Goal: Task Accomplishment & Management: Understand process/instructions

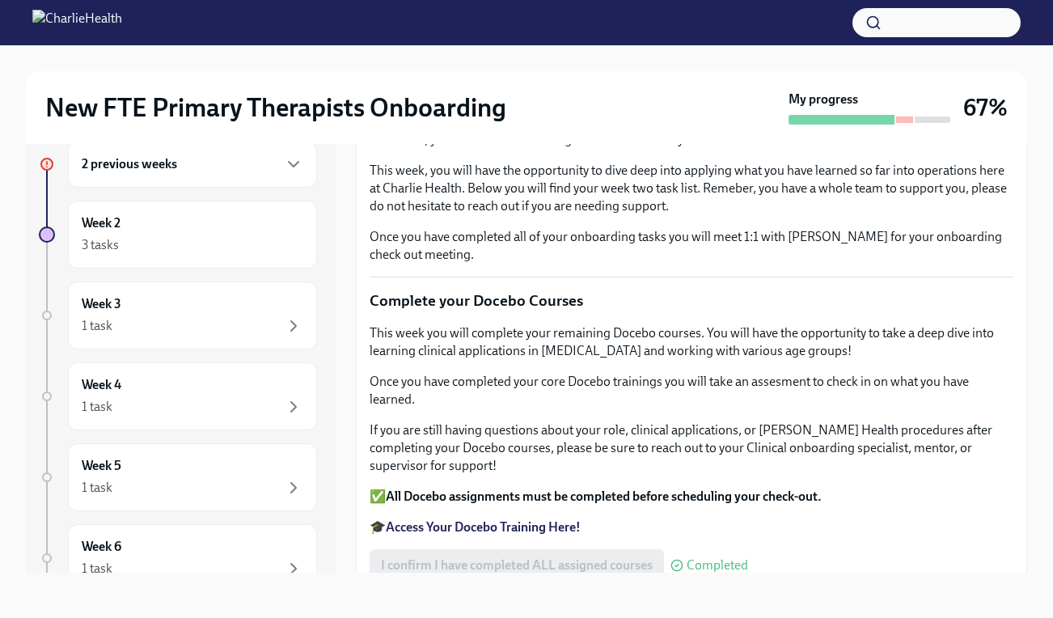
scroll to position [134, 0]
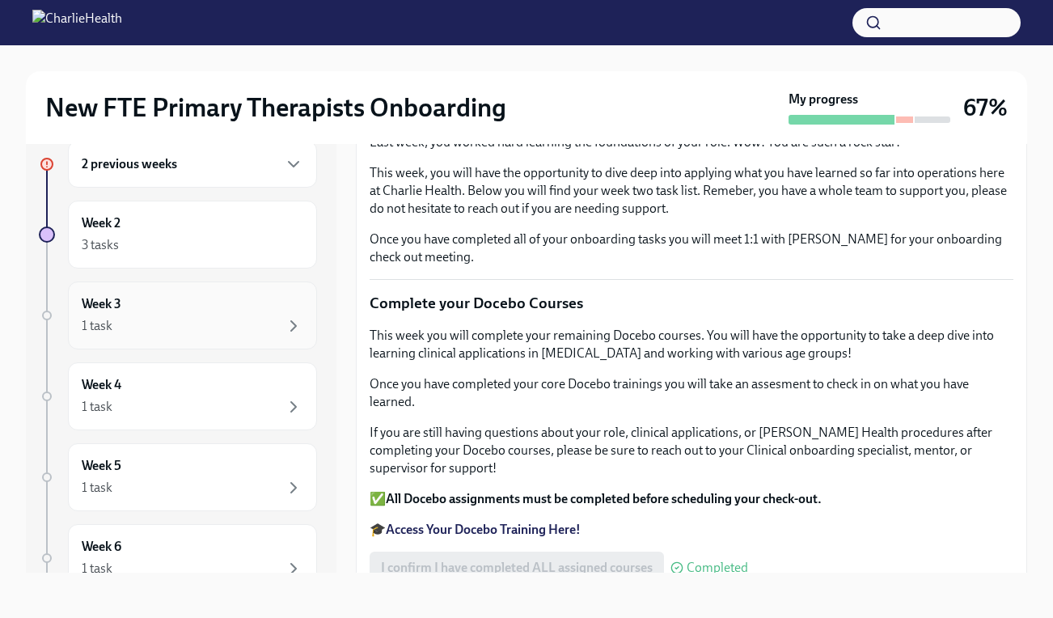
click at [210, 313] on div "Week 3 1 task" at bounding box center [193, 315] width 222 height 40
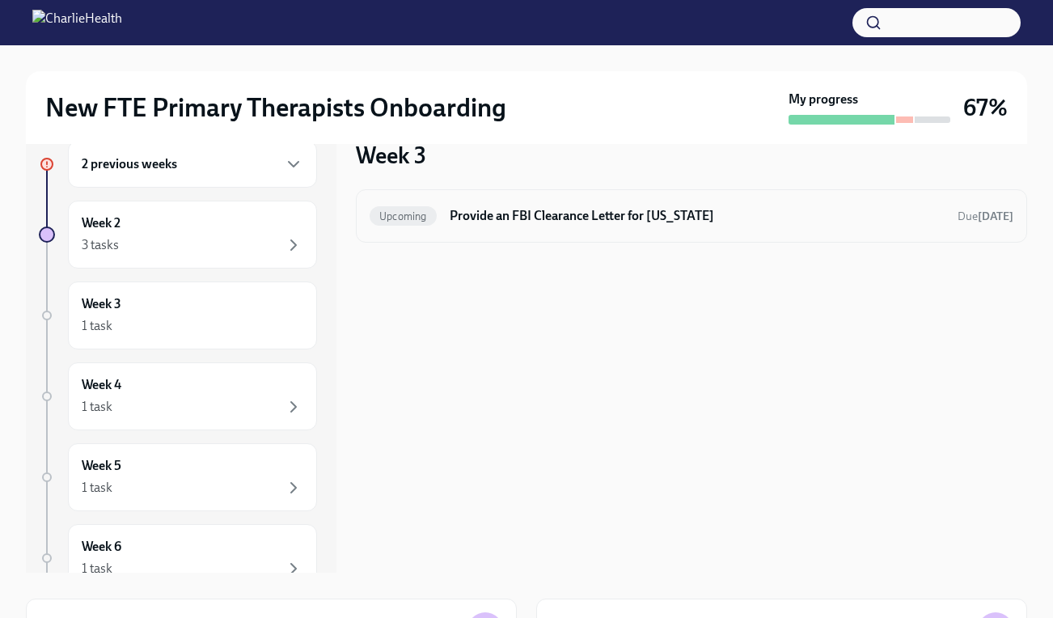
click at [607, 227] on div "Upcoming Provide an FBI Clearance Letter for [US_STATE] Due [DATE]" at bounding box center [692, 216] width 644 height 26
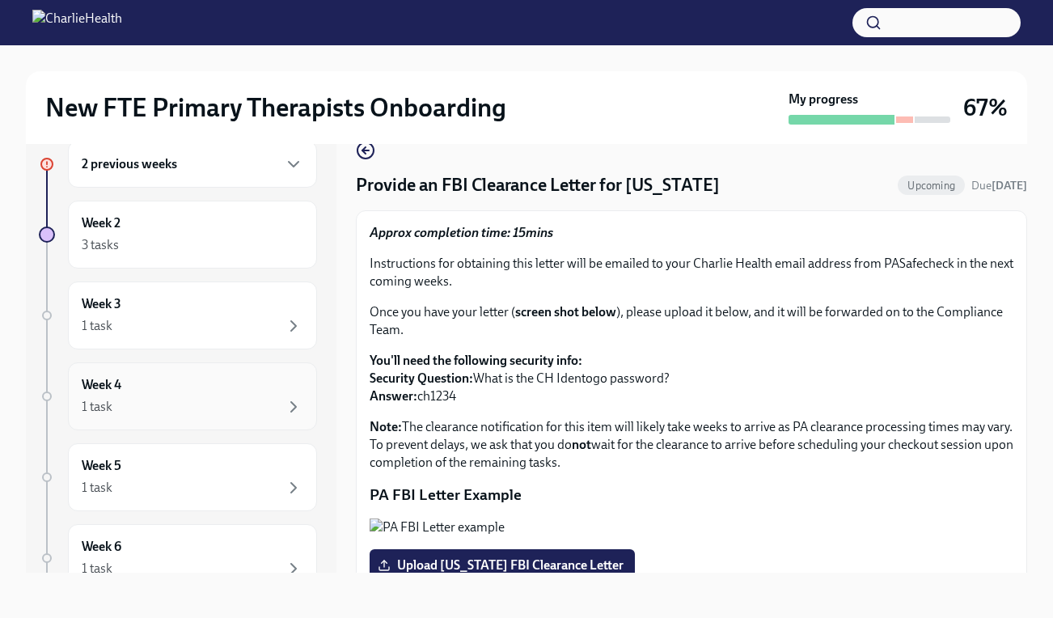
click at [179, 404] on div "1 task" at bounding box center [193, 406] width 222 height 19
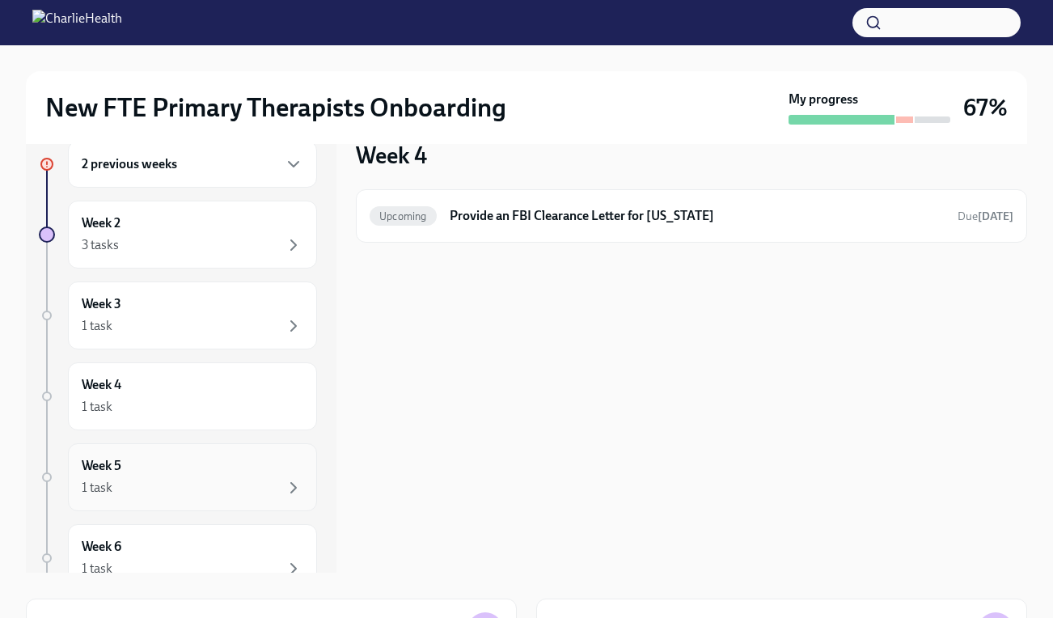
click at [161, 485] on div "1 task" at bounding box center [193, 487] width 222 height 19
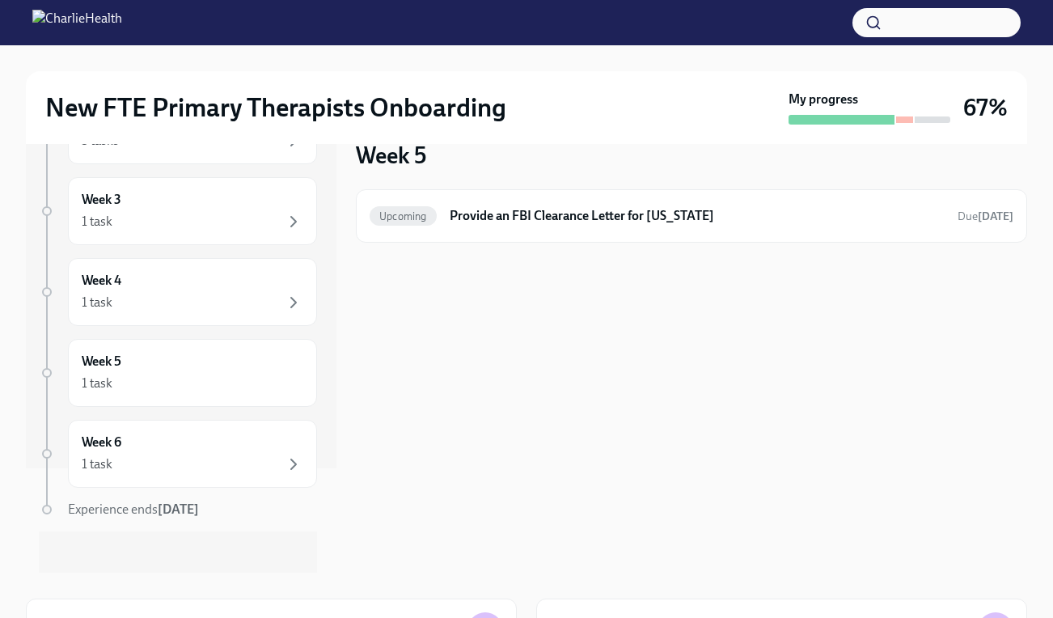
scroll to position [108, 0]
click at [203, 455] on div "1 task" at bounding box center [193, 460] width 222 height 19
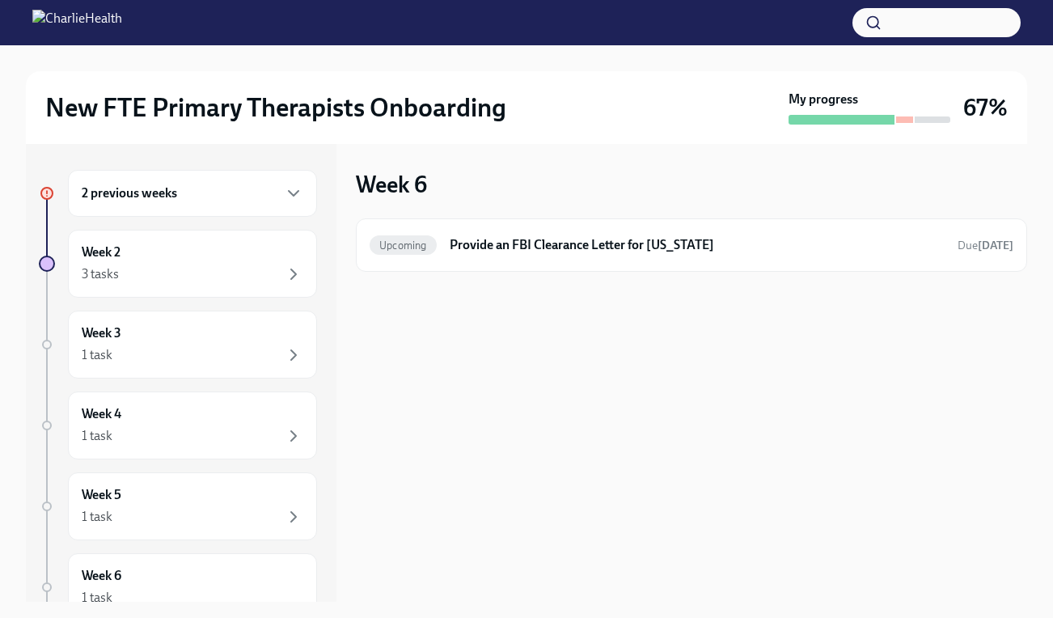
click at [208, 202] on div "2 previous weeks" at bounding box center [193, 193] width 222 height 19
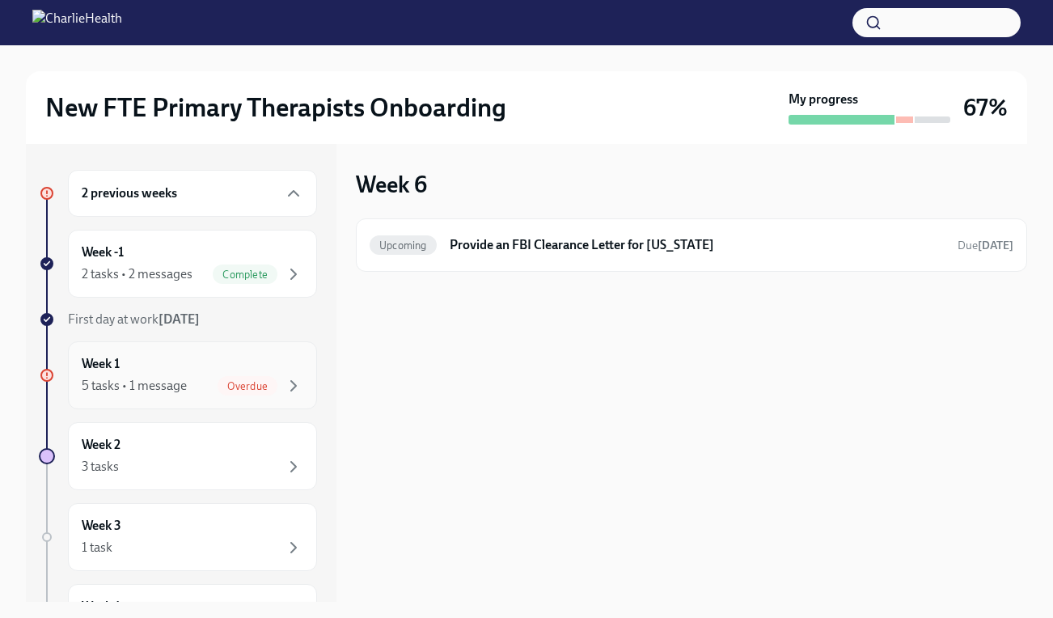
click at [190, 371] on div "Week 1 5 tasks • 1 message Overdue" at bounding box center [193, 375] width 222 height 40
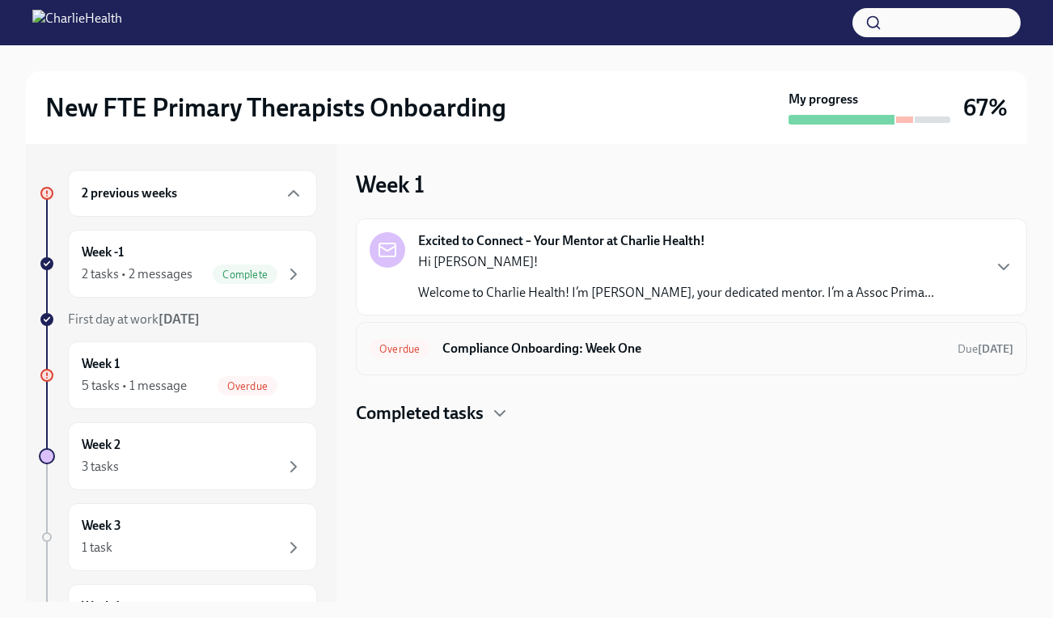
click at [557, 352] on h6 "Compliance Onboarding: Week One" at bounding box center [694, 349] width 502 height 18
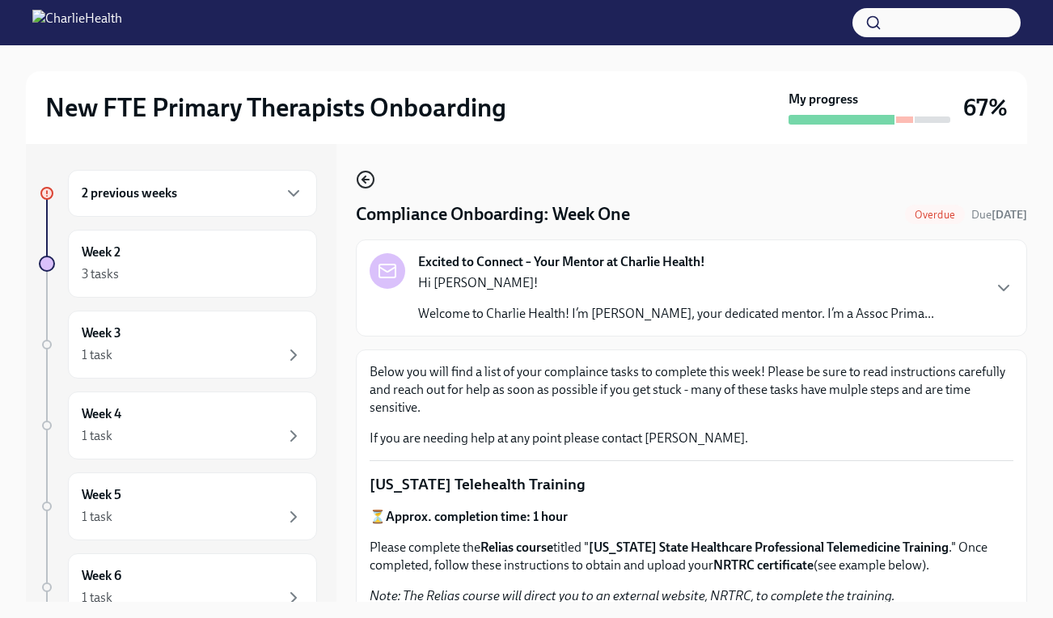
click at [360, 173] on circle "button" at bounding box center [366, 180] width 16 height 16
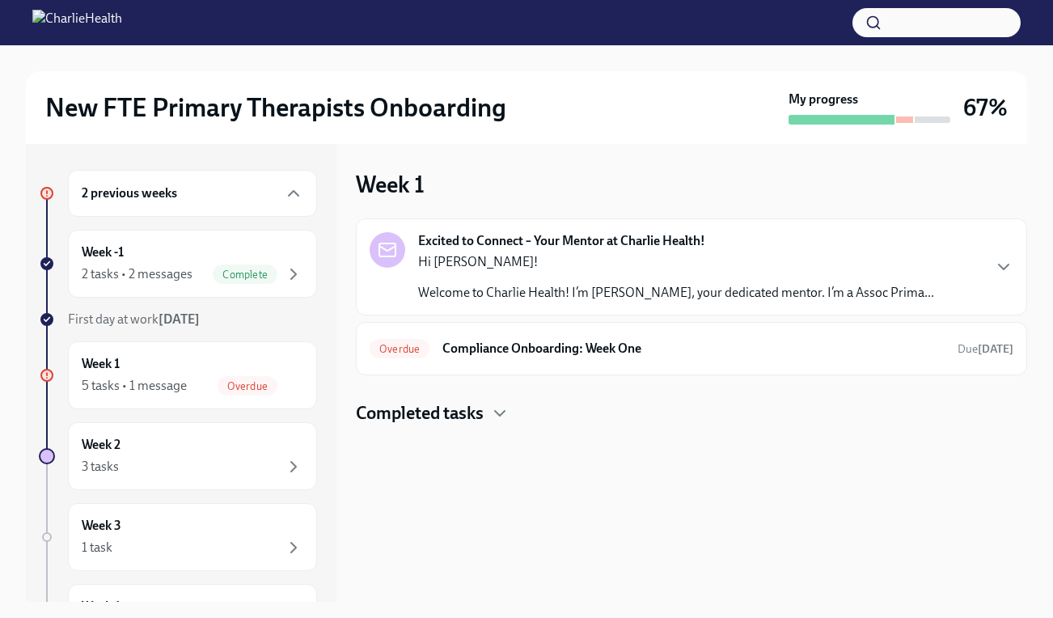
click at [510, 281] on div "Hi [PERSON_NAME]! Welcome to Charlie Health! I’m [PERSON_NAME], your dedicated …" at bounding box center [676, 277] width 516 height 49
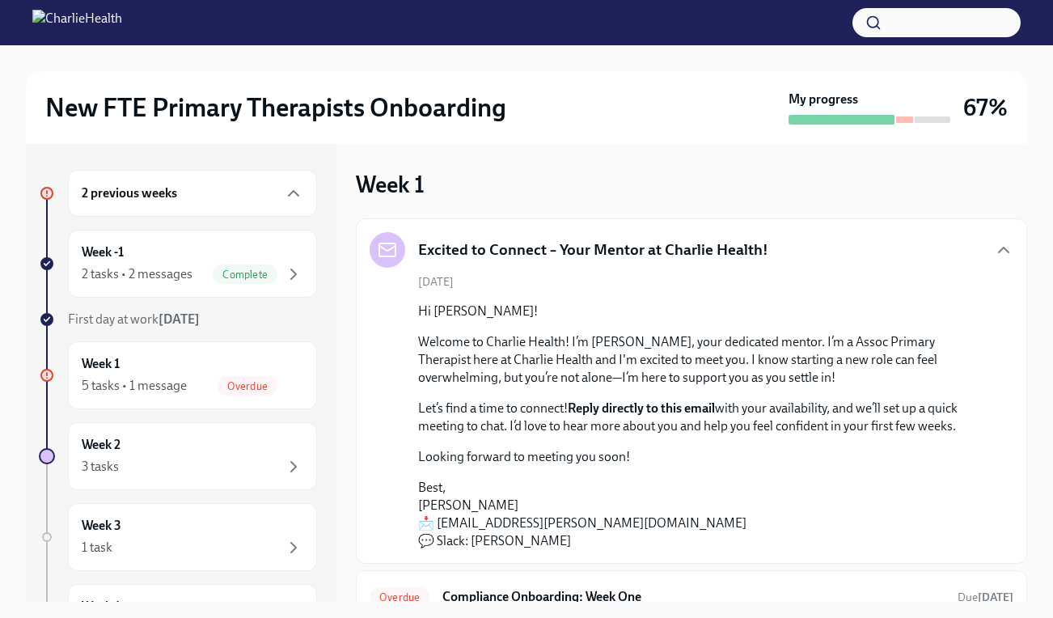
scroll to position [72, 0]
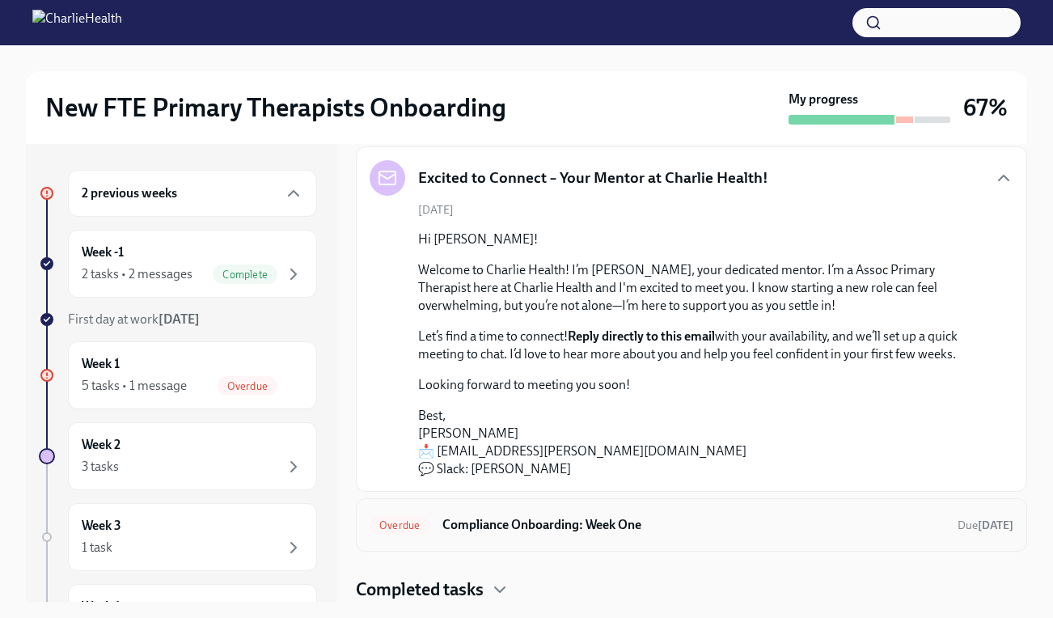
click at [635, 532] on h6 "Compliance Onboarding: Week One" at bounding box center [694, 525] width 502 height 18
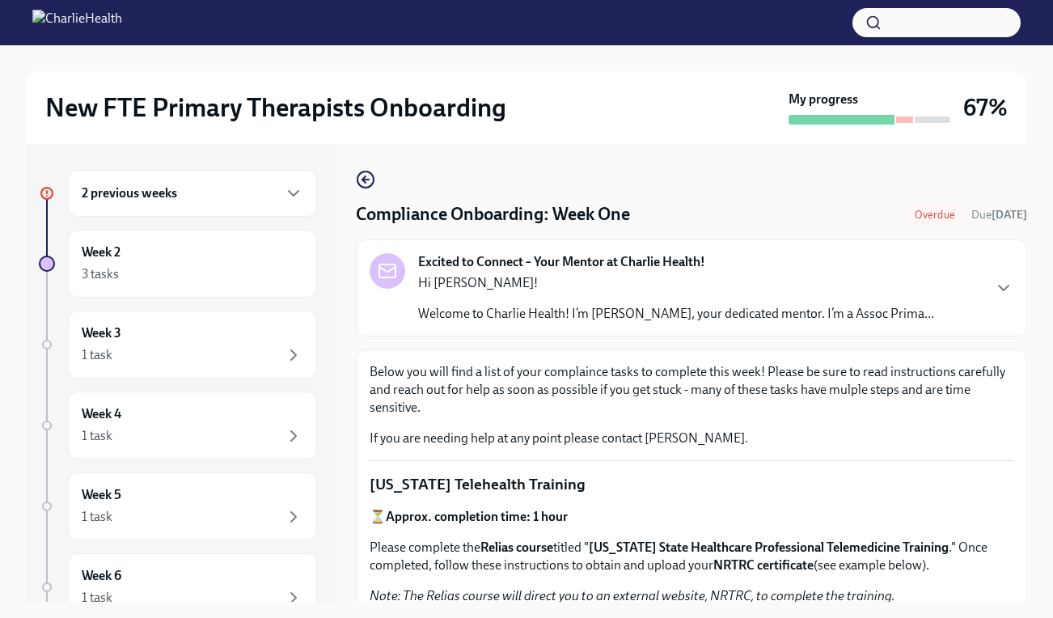
click at [976, 287] on div "Excited to Connect – Your Mentor at Charlie Health! Hi [PERSON_NAME]! Welcome t…" at bounding box center [692, 288] width 644 height 70
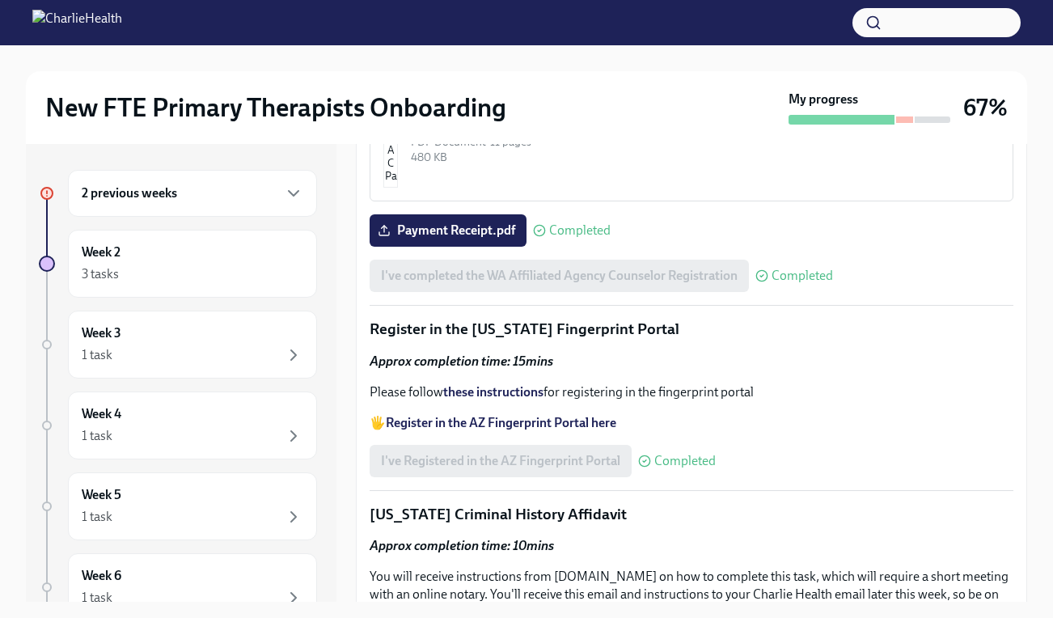
scroll to position [1870, 0]
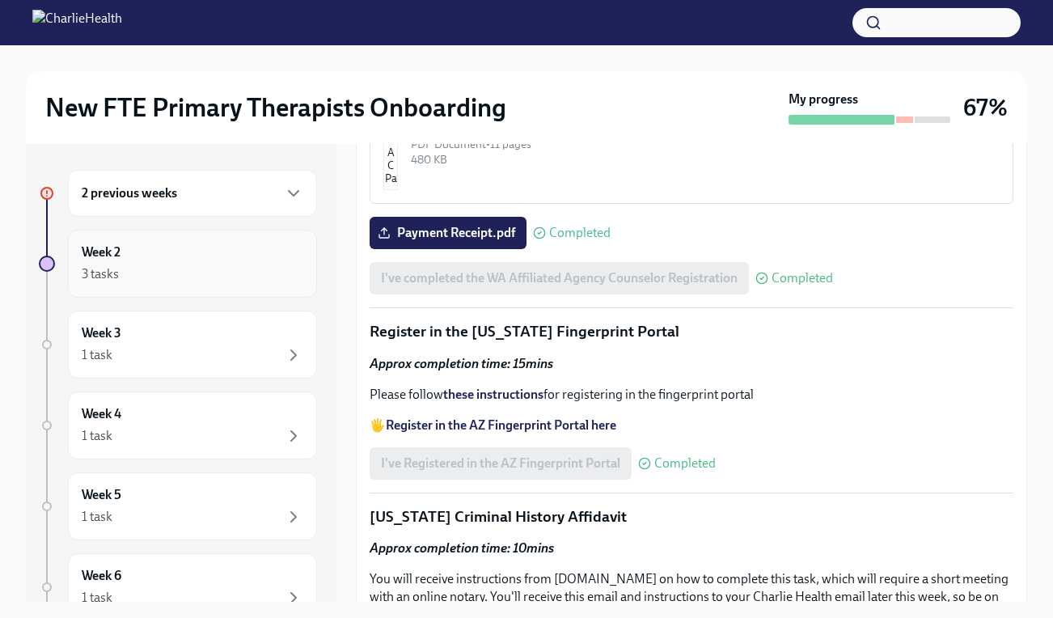
click at [222, 267] on div "3 tasks" at bounding box center [193, 274] width 222 height 19
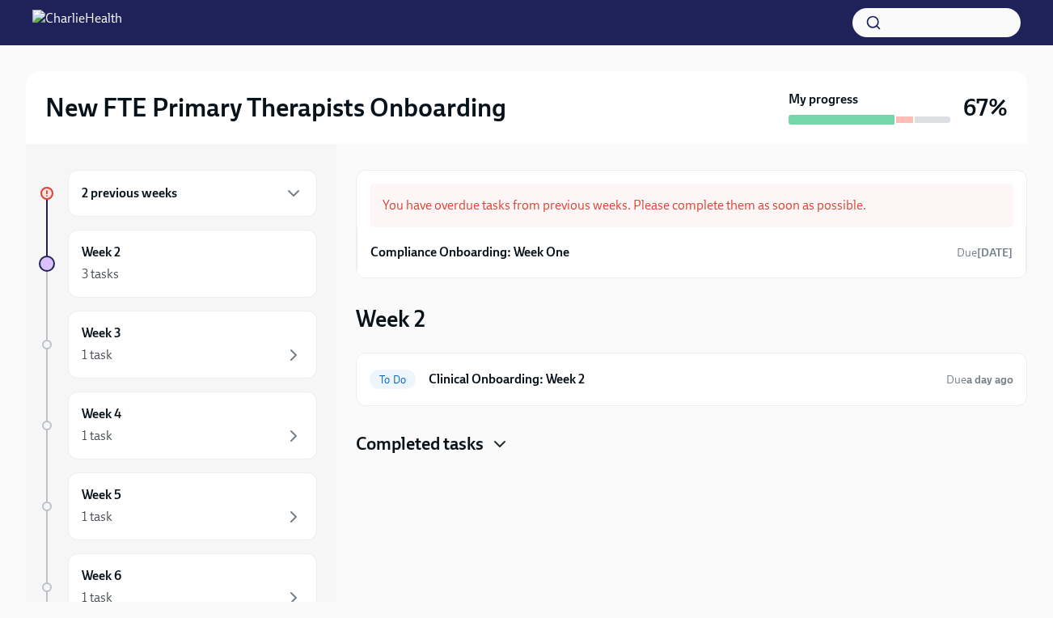
click at [494, 447] on icon "button" at bounding box center [499, 443] width 19 height 19
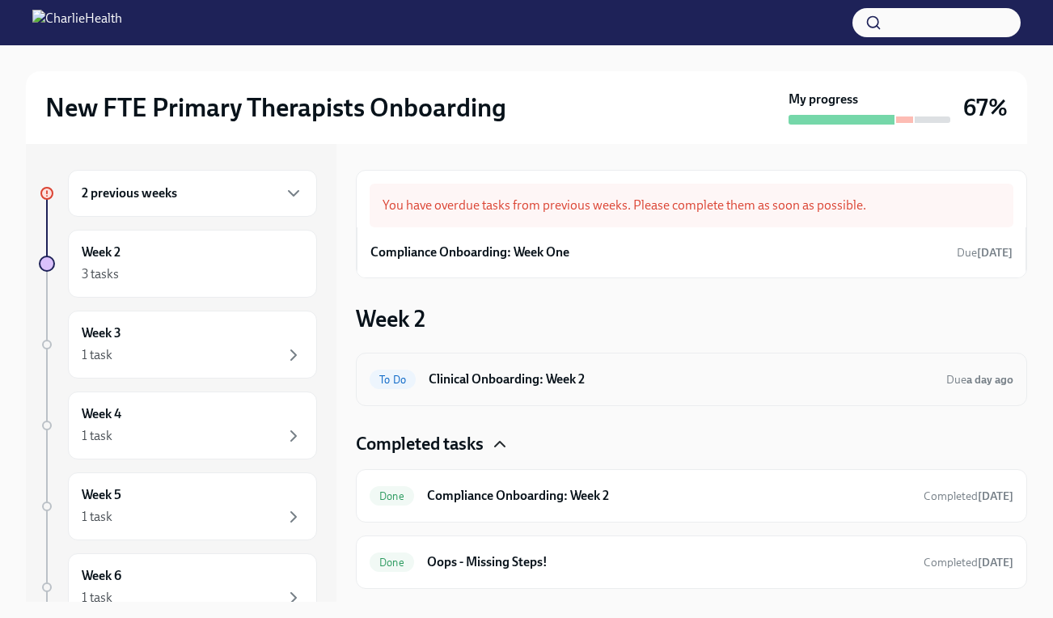
click at [493, 385] on h6 "Clinical Onboarding: Week 2" at bounding box center [681, 380] width 505 height 18
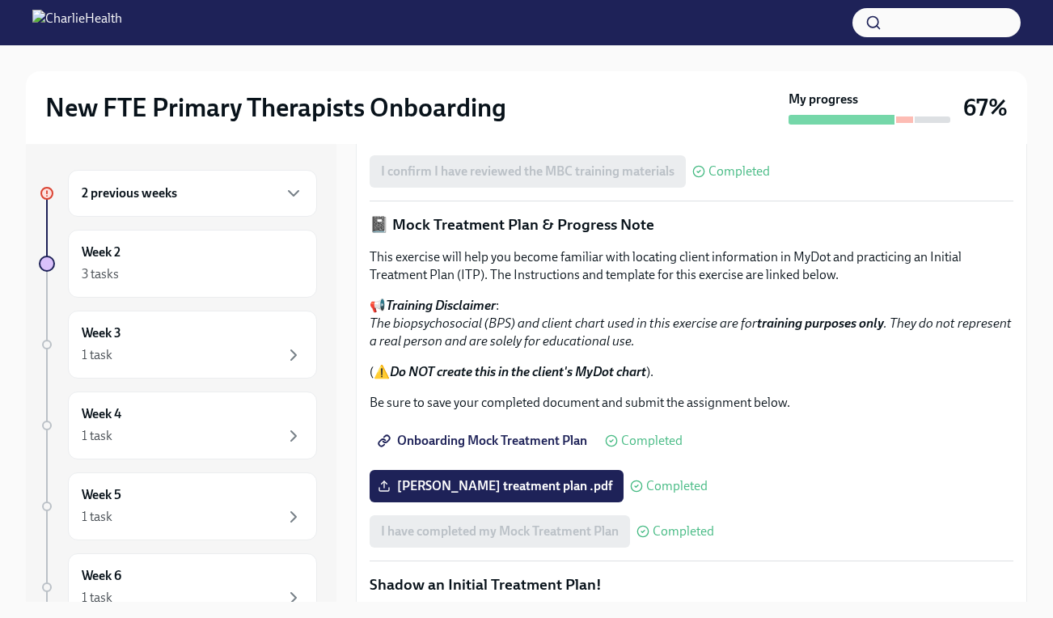
scroll to position [960, 0]
